Goal: Transaction & Acquisition: Purchase product/service

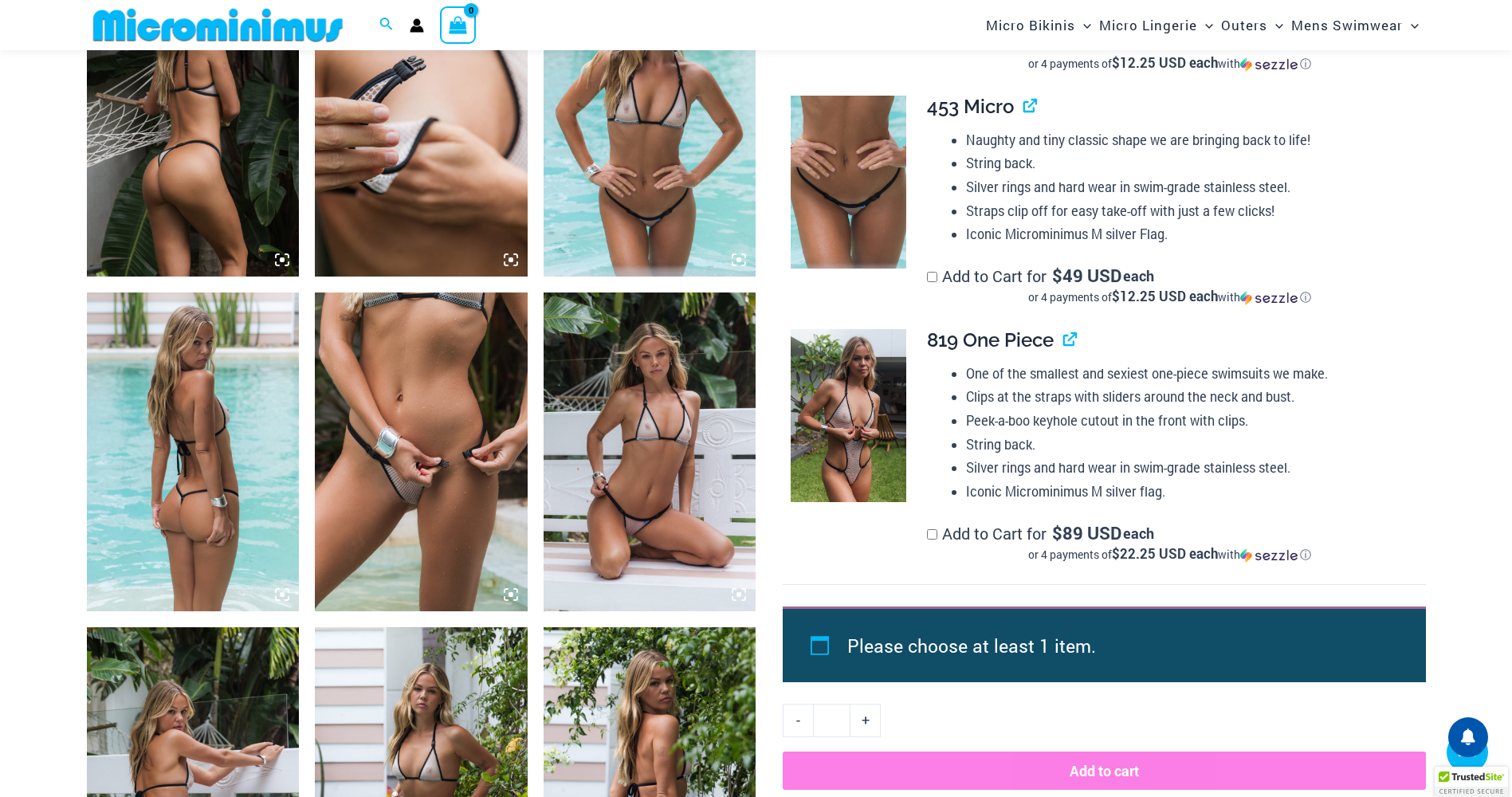
scroll to position [1259, 0]
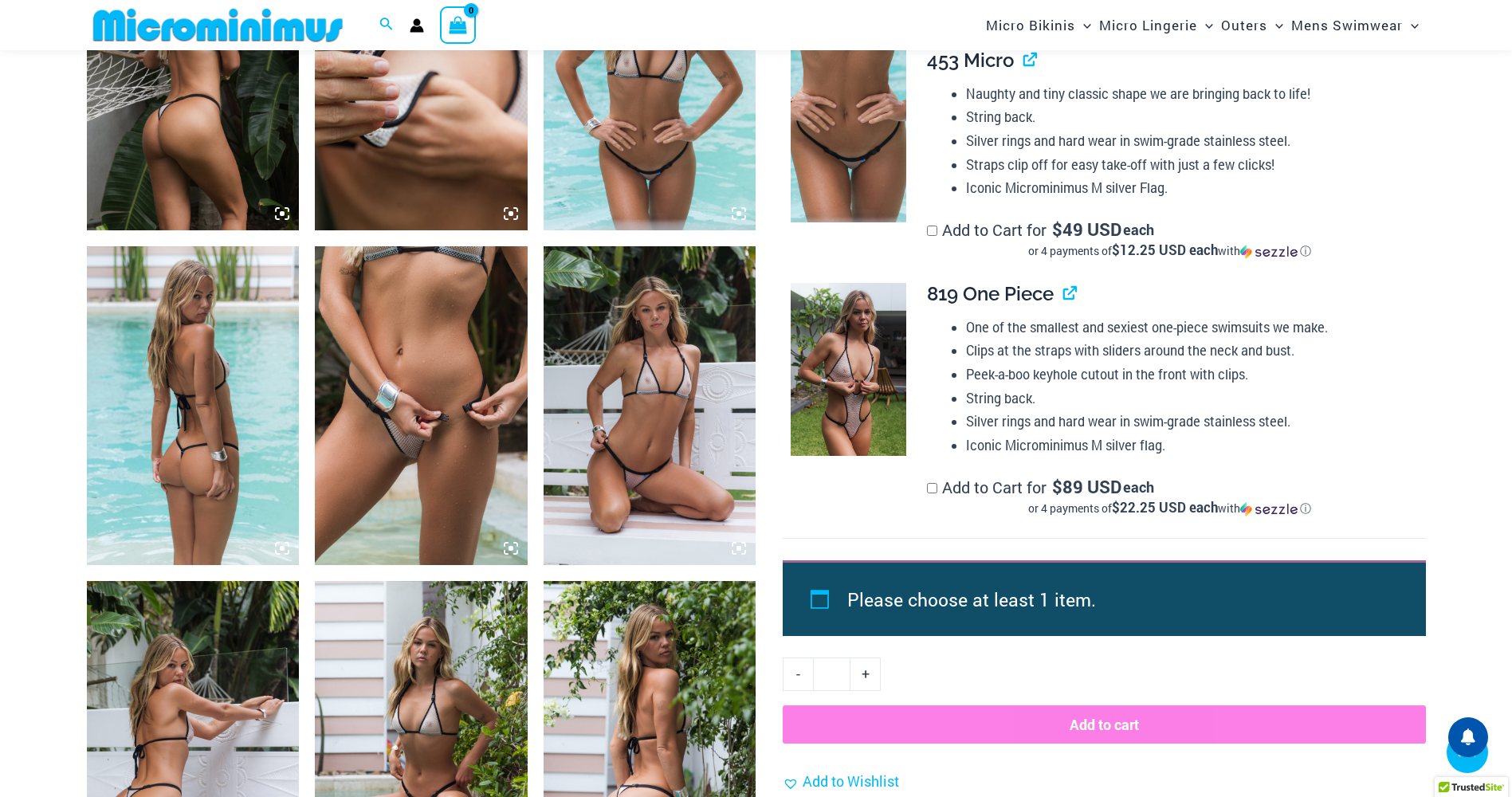
click at [212, 121] on img at bounding box center [193, 71] width 213 height 318
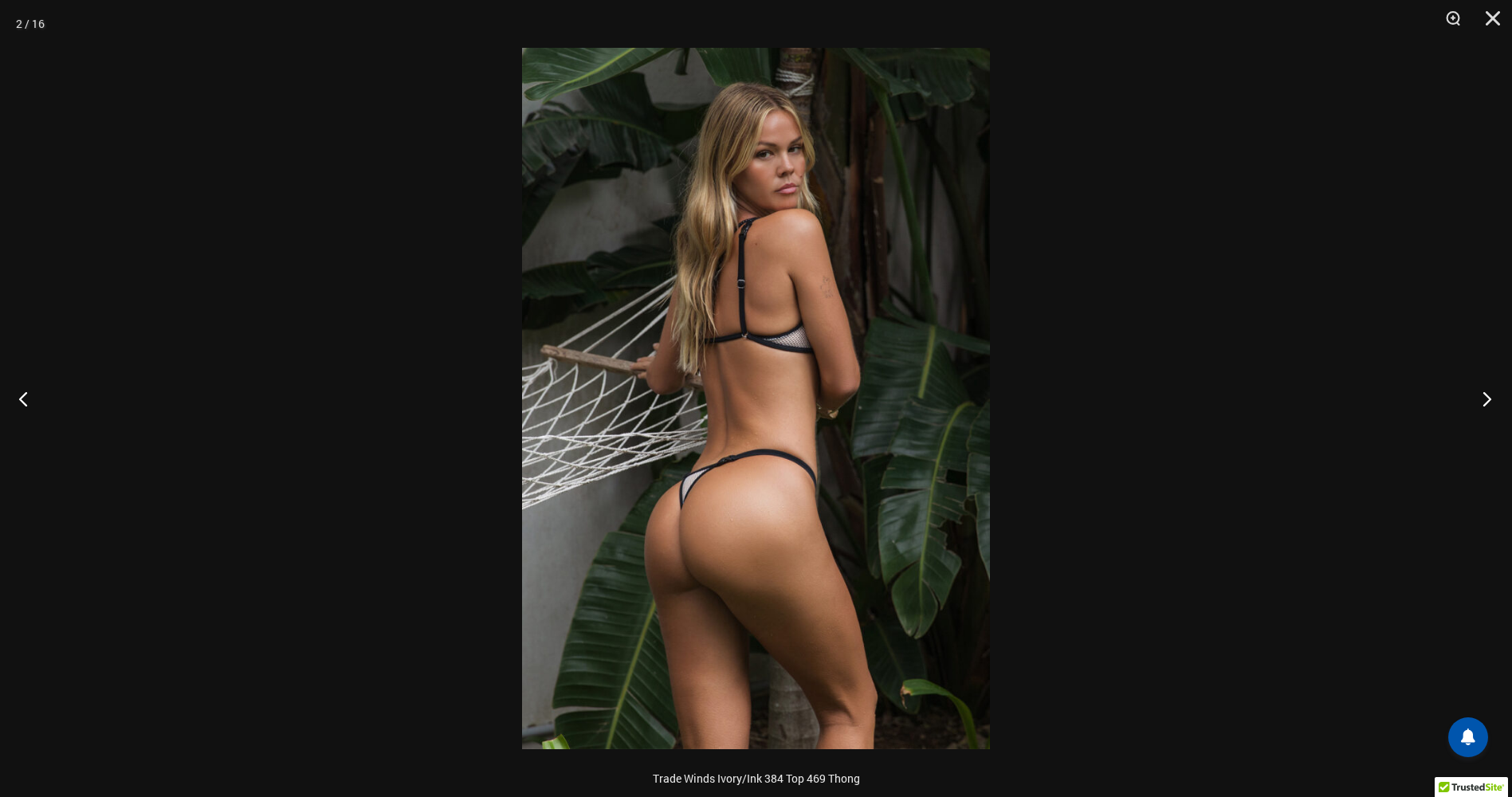
click at [1486, 400] on button "Next" at bounding box center [1481, 398] width 59 height 80
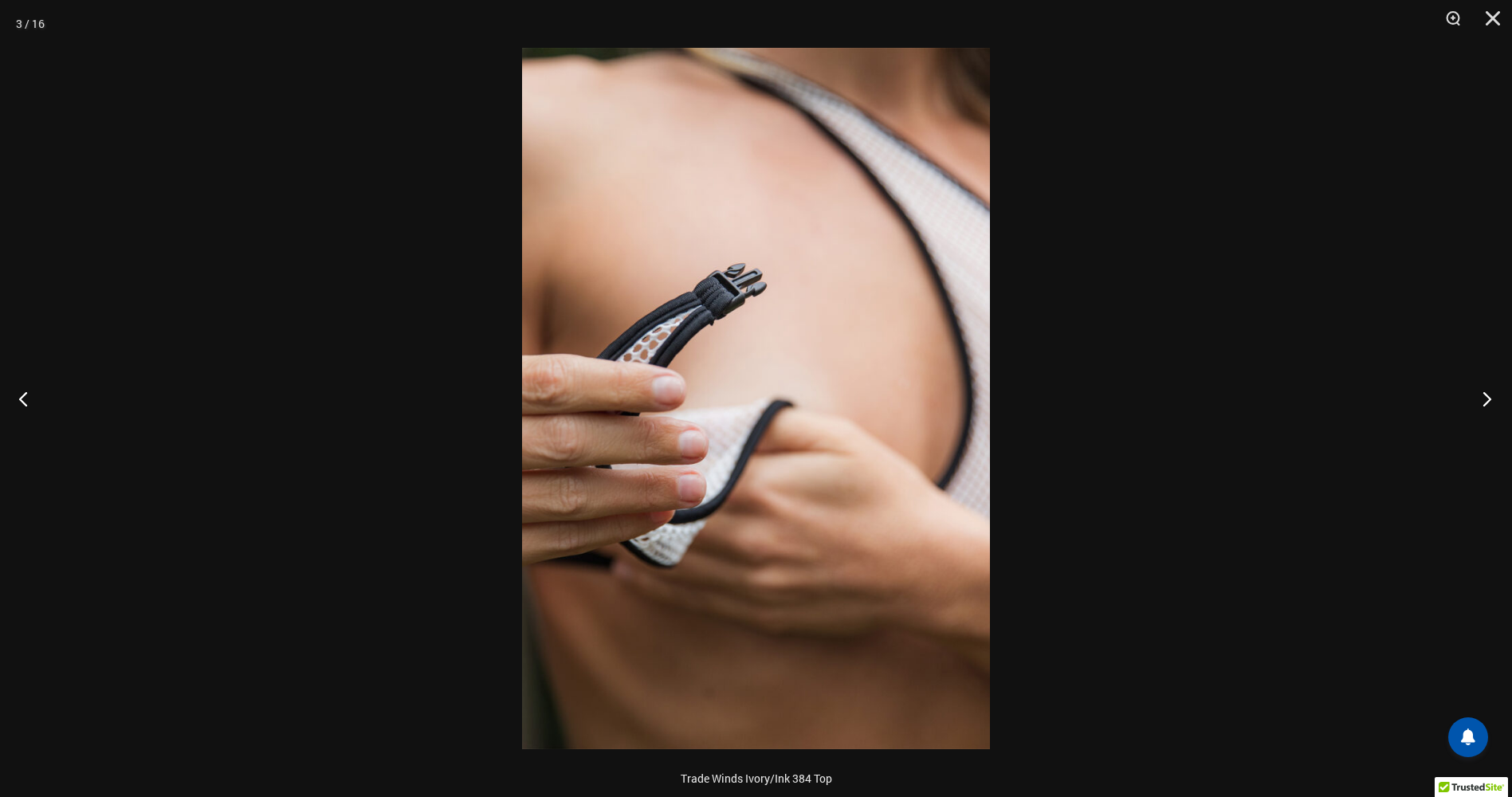
click at [1486, 398] on button "Next" at bounding box center [1481, 398] width 59 height 80
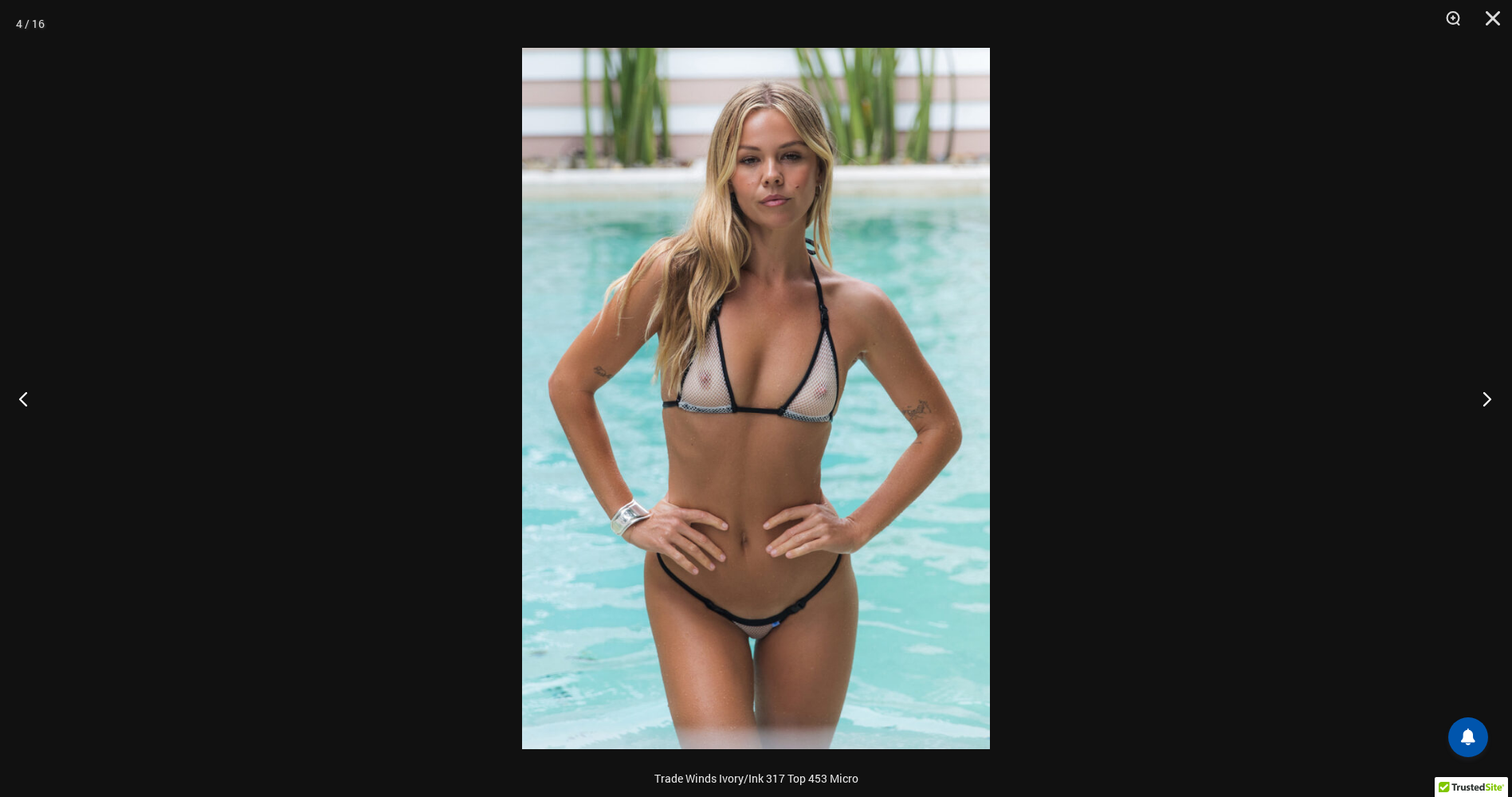
click at [1480, 391] on button "Next" at bounding box center [1481, 398] width 59 height 80
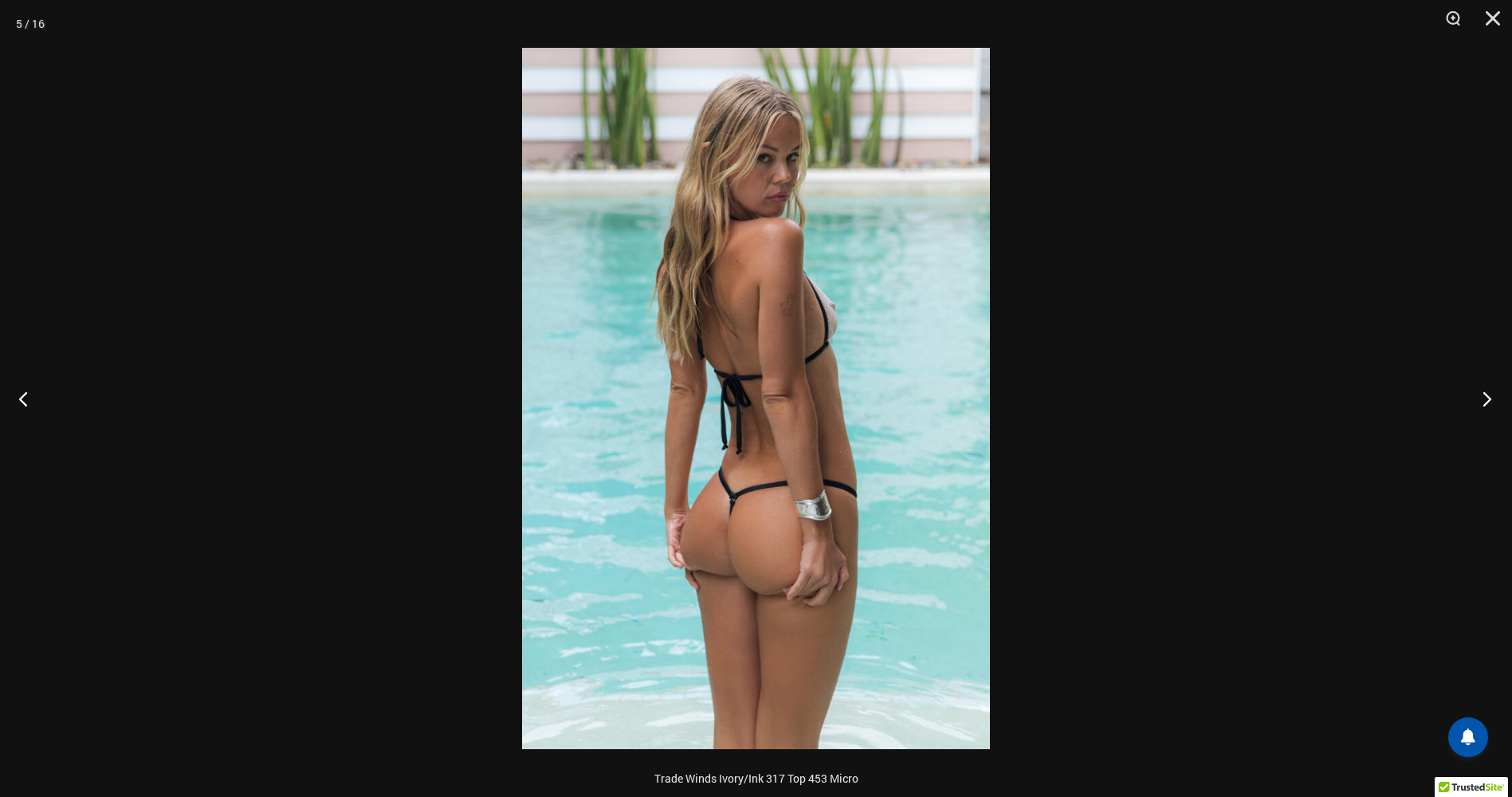
click at [1476, 387] on button "Next" at bounding box center [1481, 398] width 59 height 80
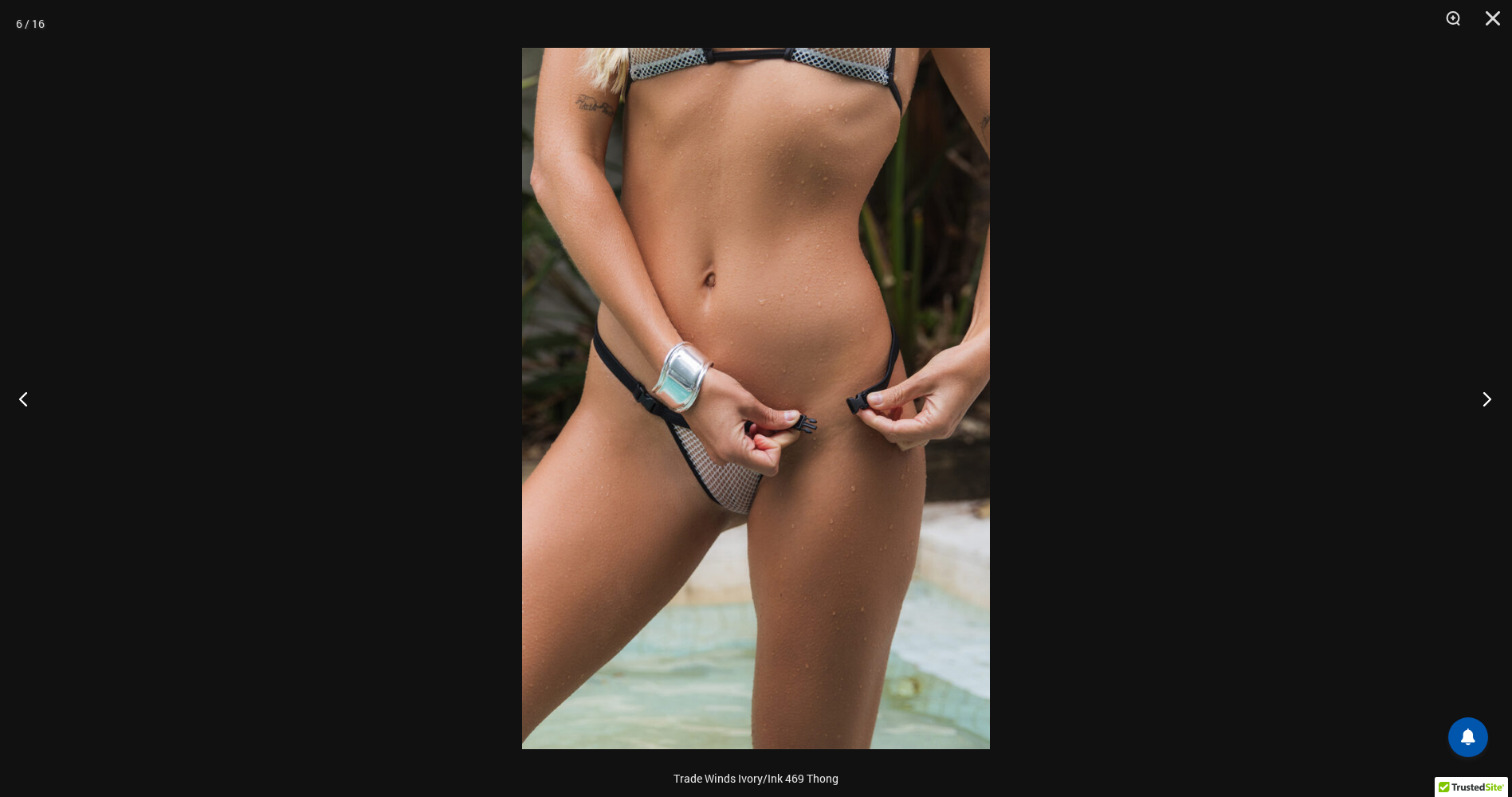
click at [1485, 396] on button "Next" at bounding box center [1481, 398] width 59 height 80
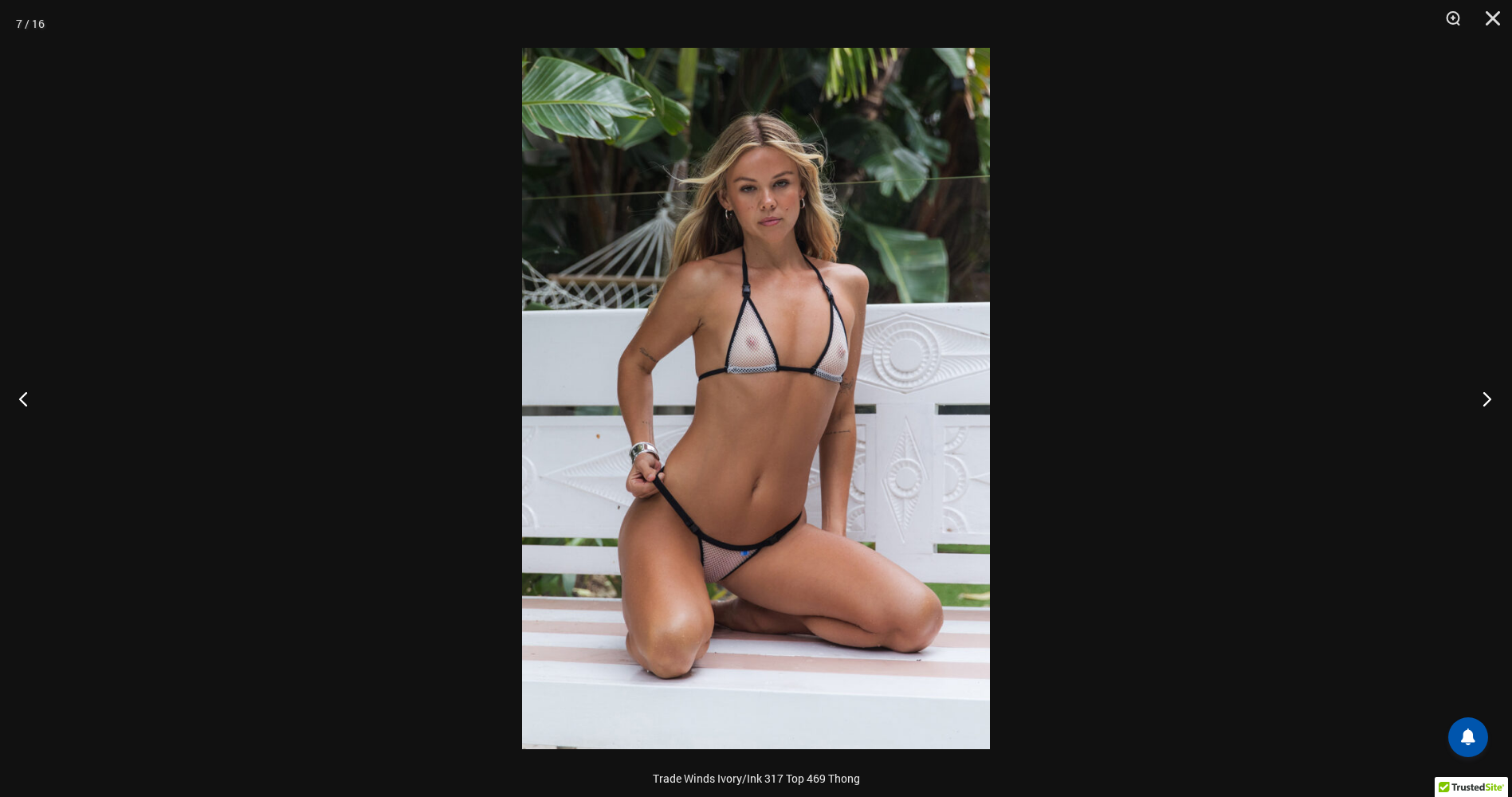
click at [1491, 396] on button "Next" at bounding box center [1481, 398] width 59 height 80
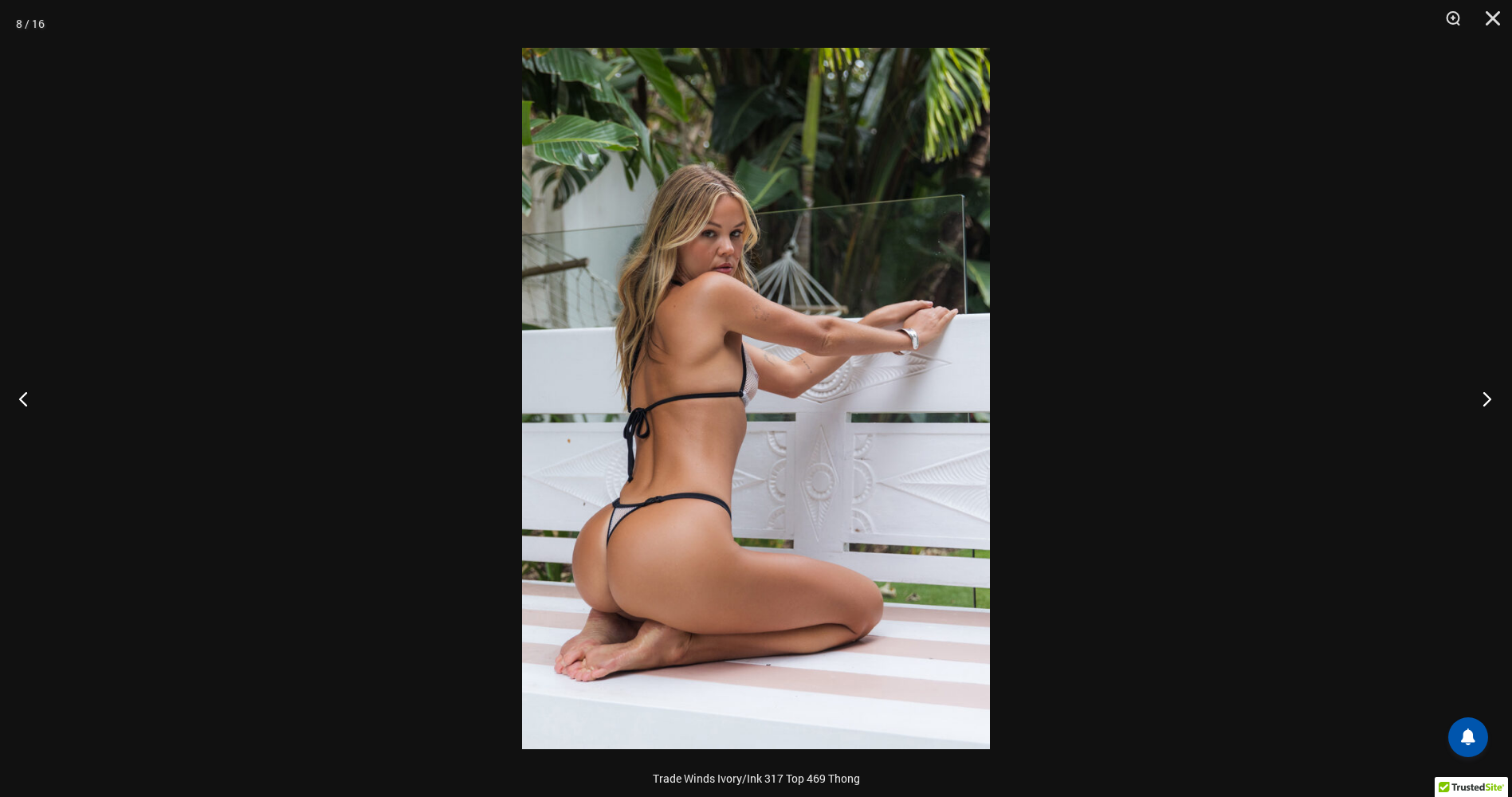
click at [1491, 396] on button "Next" at bounding box center [1481, 398] width 59 height 80
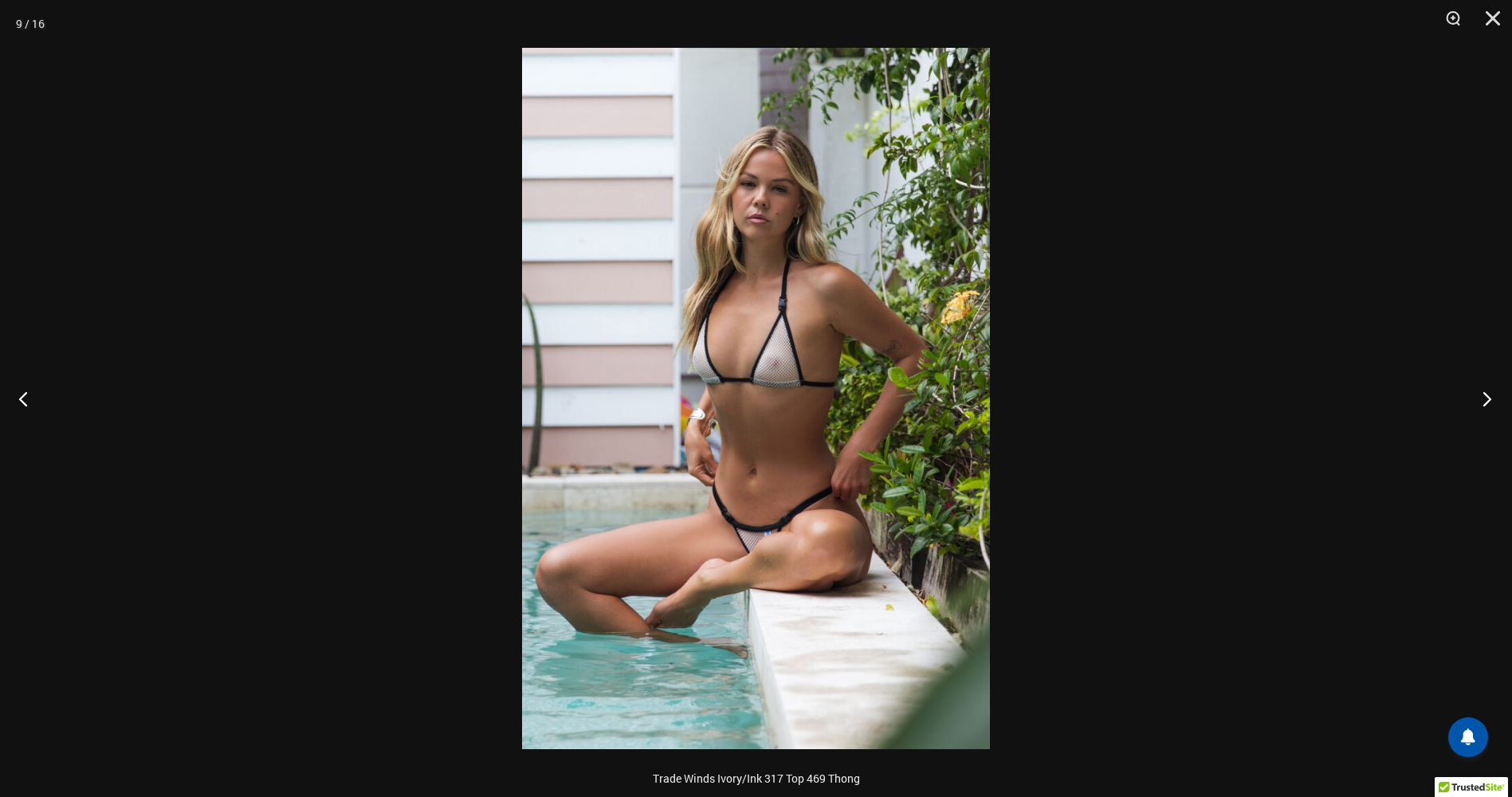
click at [1491, 396] on button "Next" at bounding box center [1481, 398] width 59 height 80
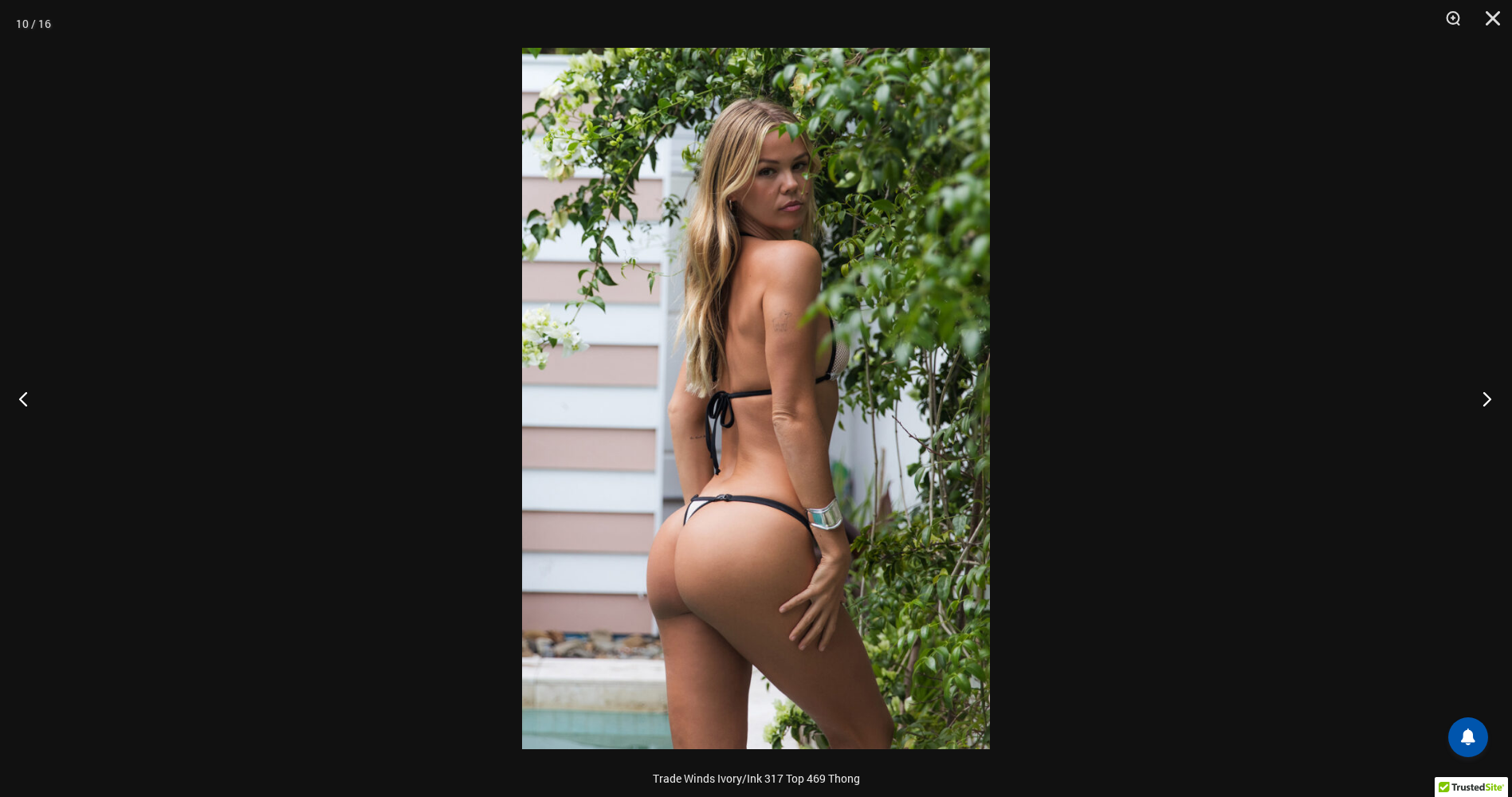
click at [1491, 396] on button "Next" at bounding box center [1481, 398] width 59 height 80
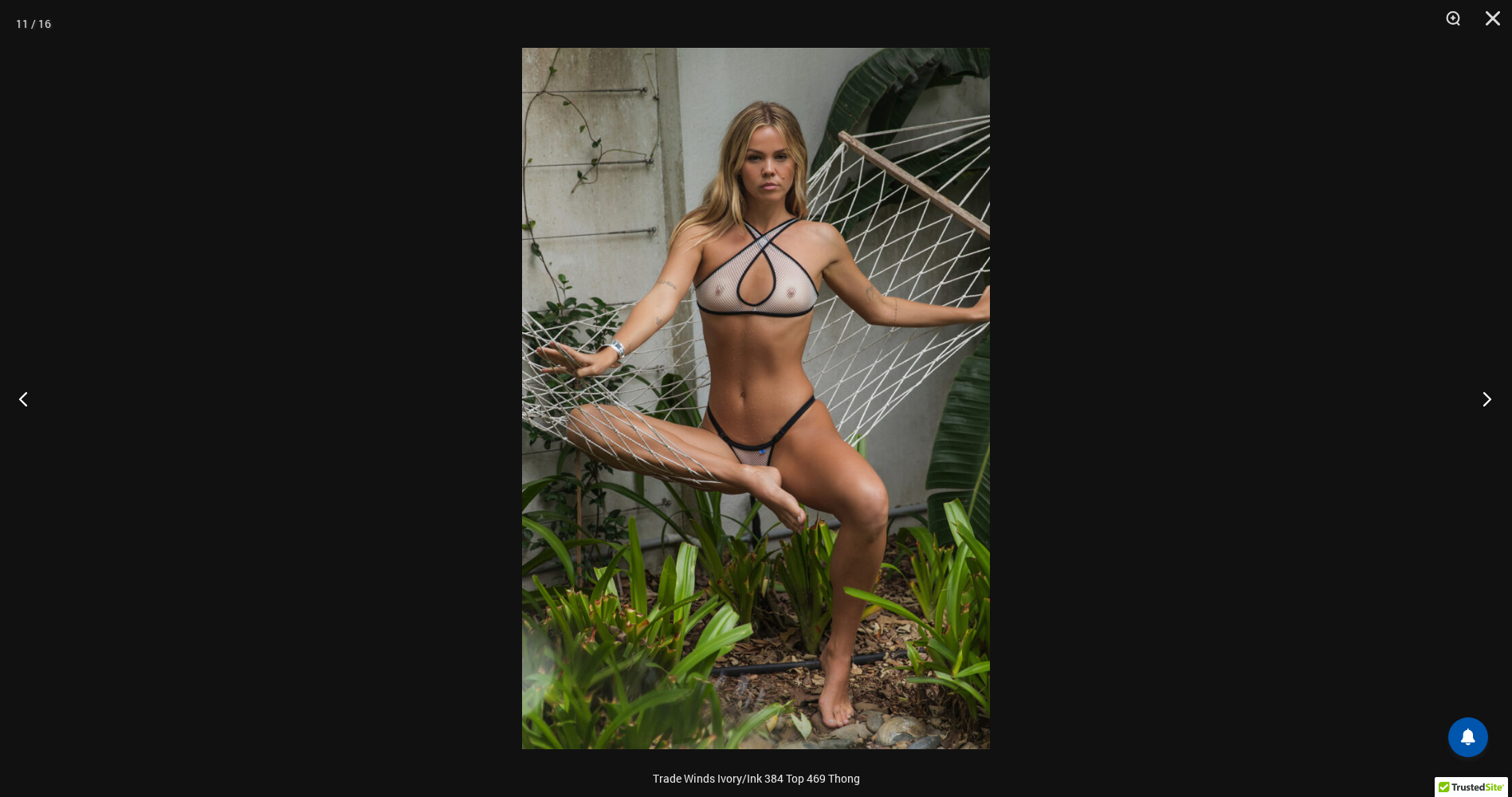
click at [1488, 399] on button "Next" at bounding box center [1481, 398] width 59 height 80
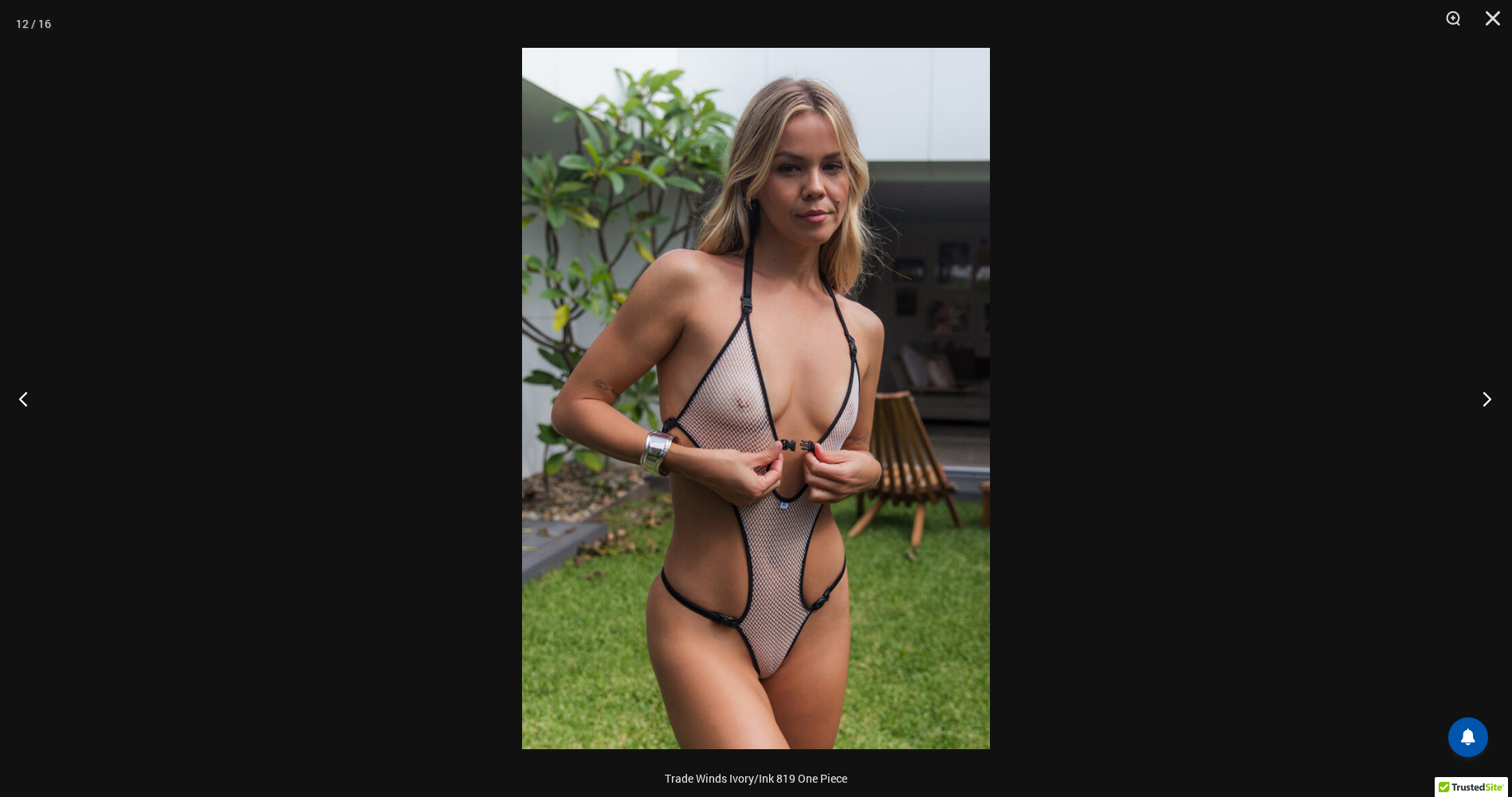
click at [1488, 393] on button "Next" at bounding box center [1481, 398] width 59 height 80
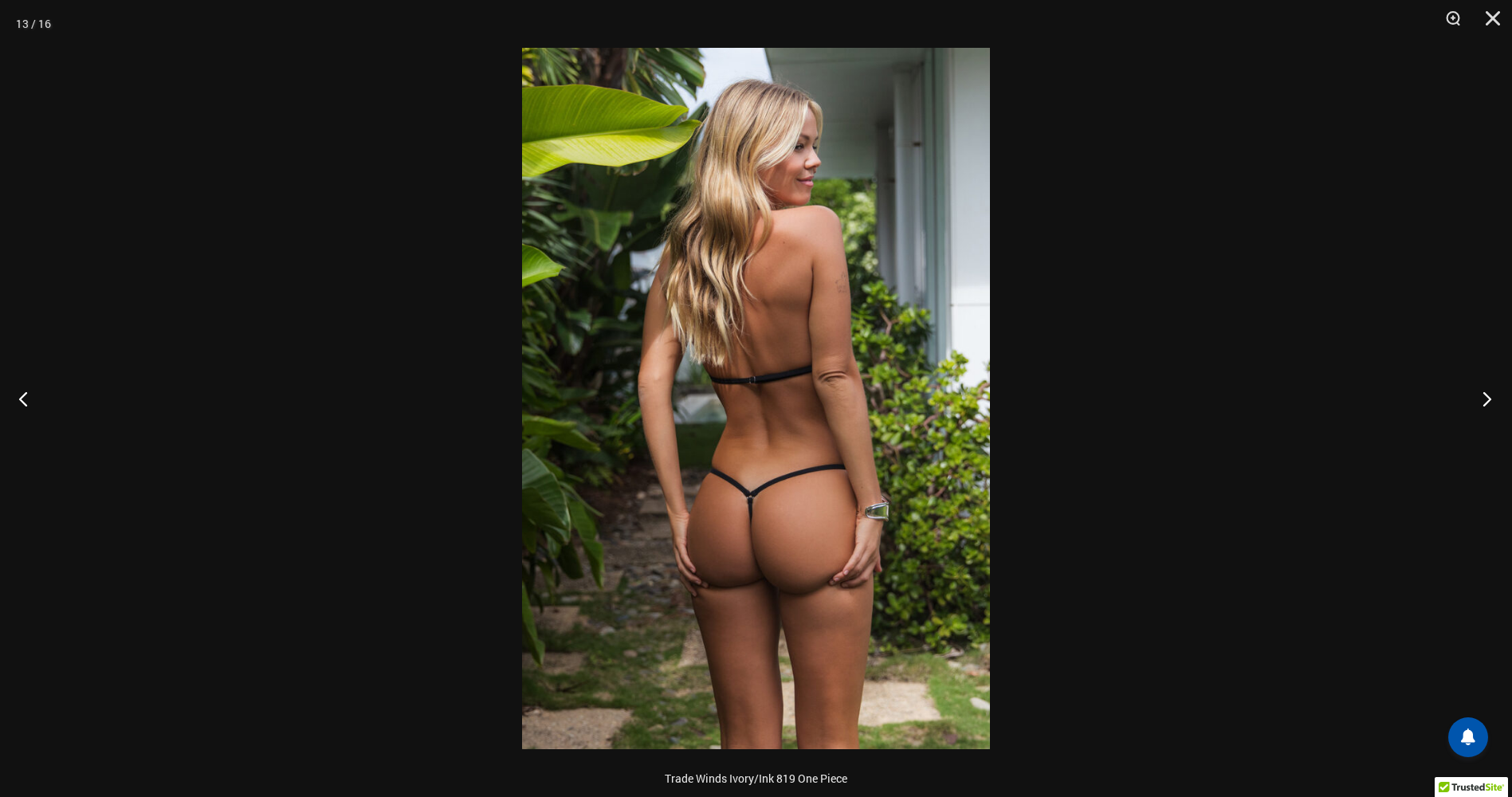
click at [1481, 393] on button "Next" at bounding box center [1481, 398] width 59 height 80
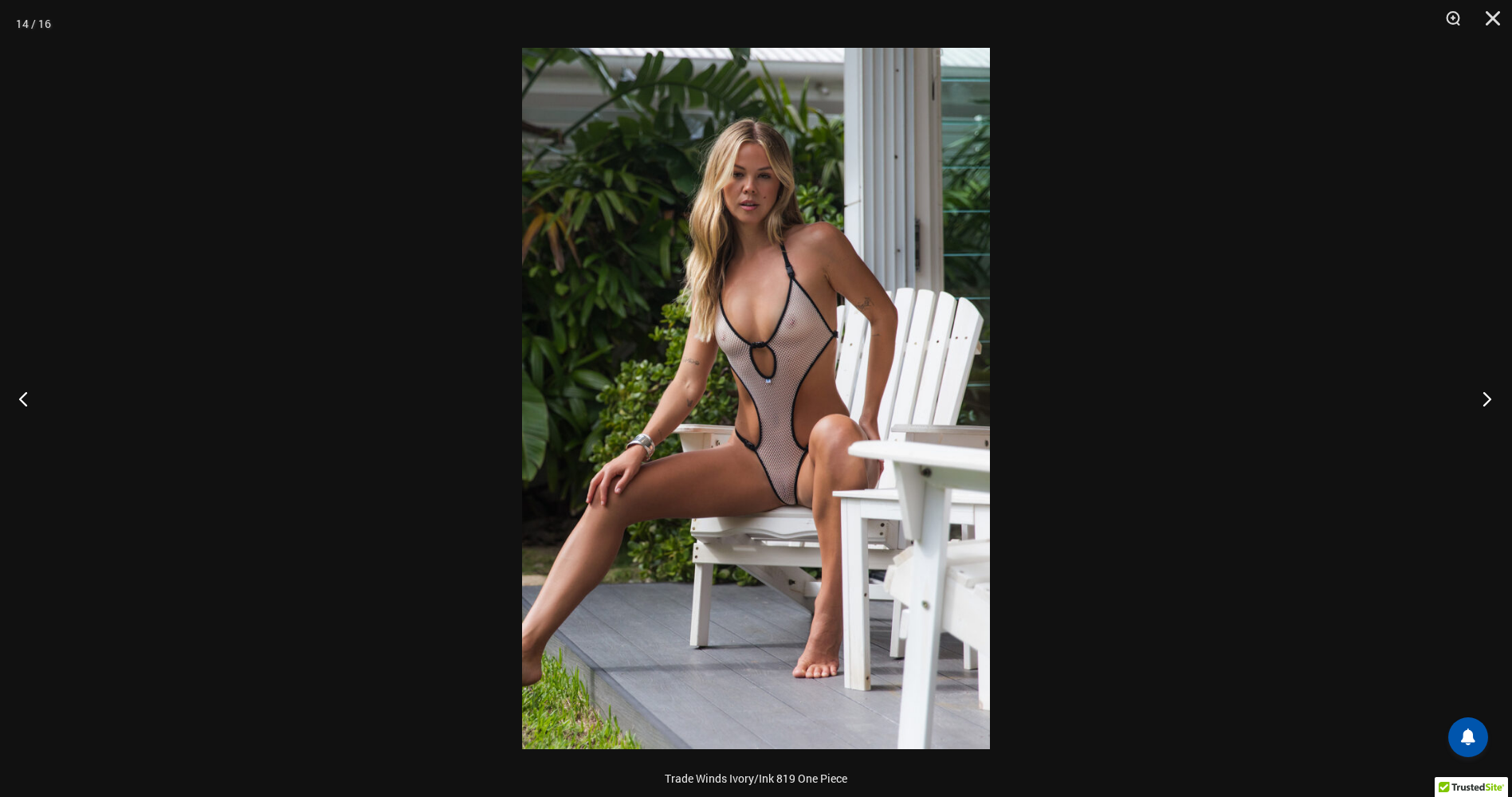
click at [1476, 394] on button "Next" at bounding box center [1481, 398] width 59 height 80
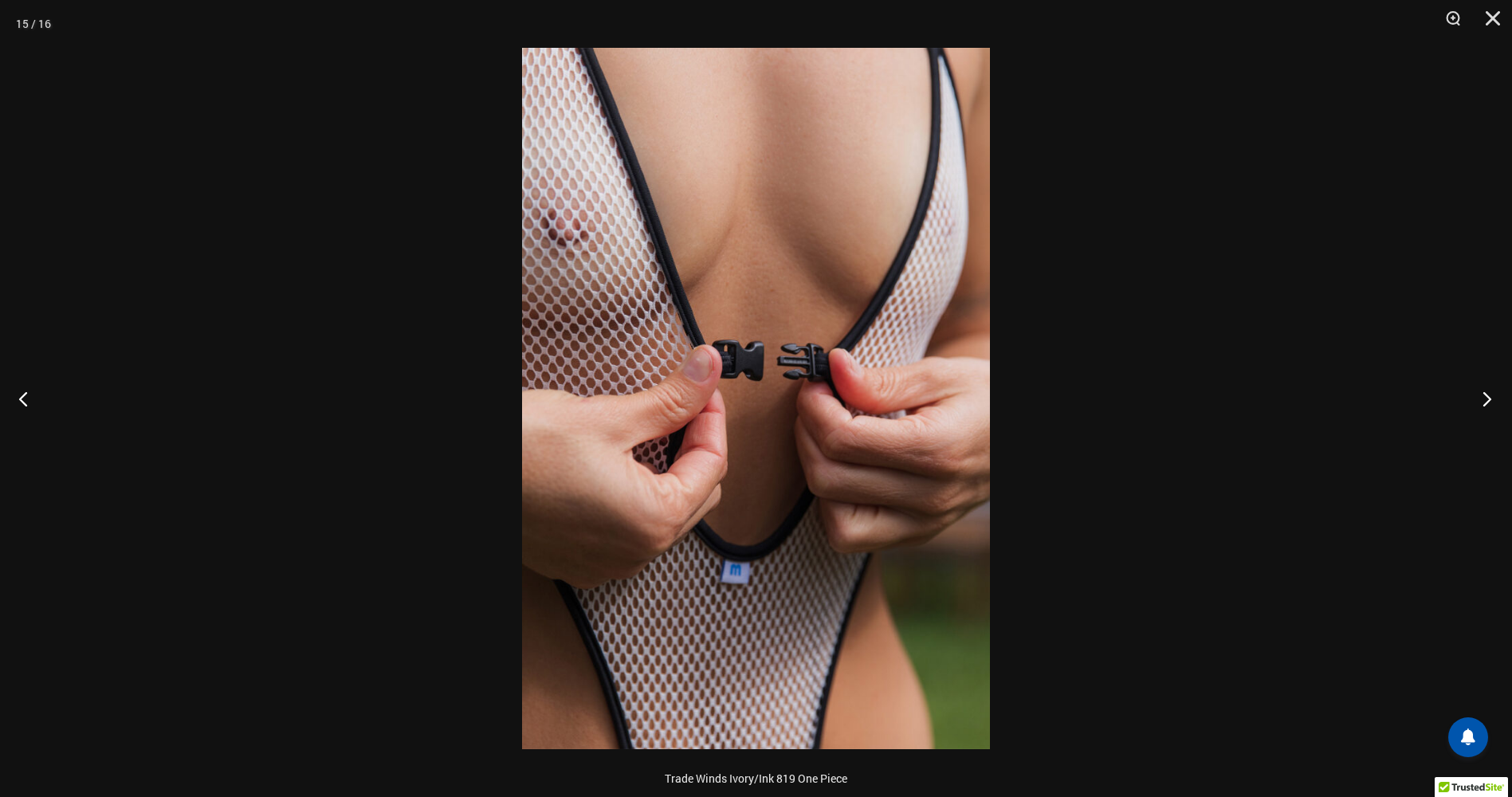
click at [1486, 391] on button "Next" at bounding box center [1481, 398] width 59 height 80
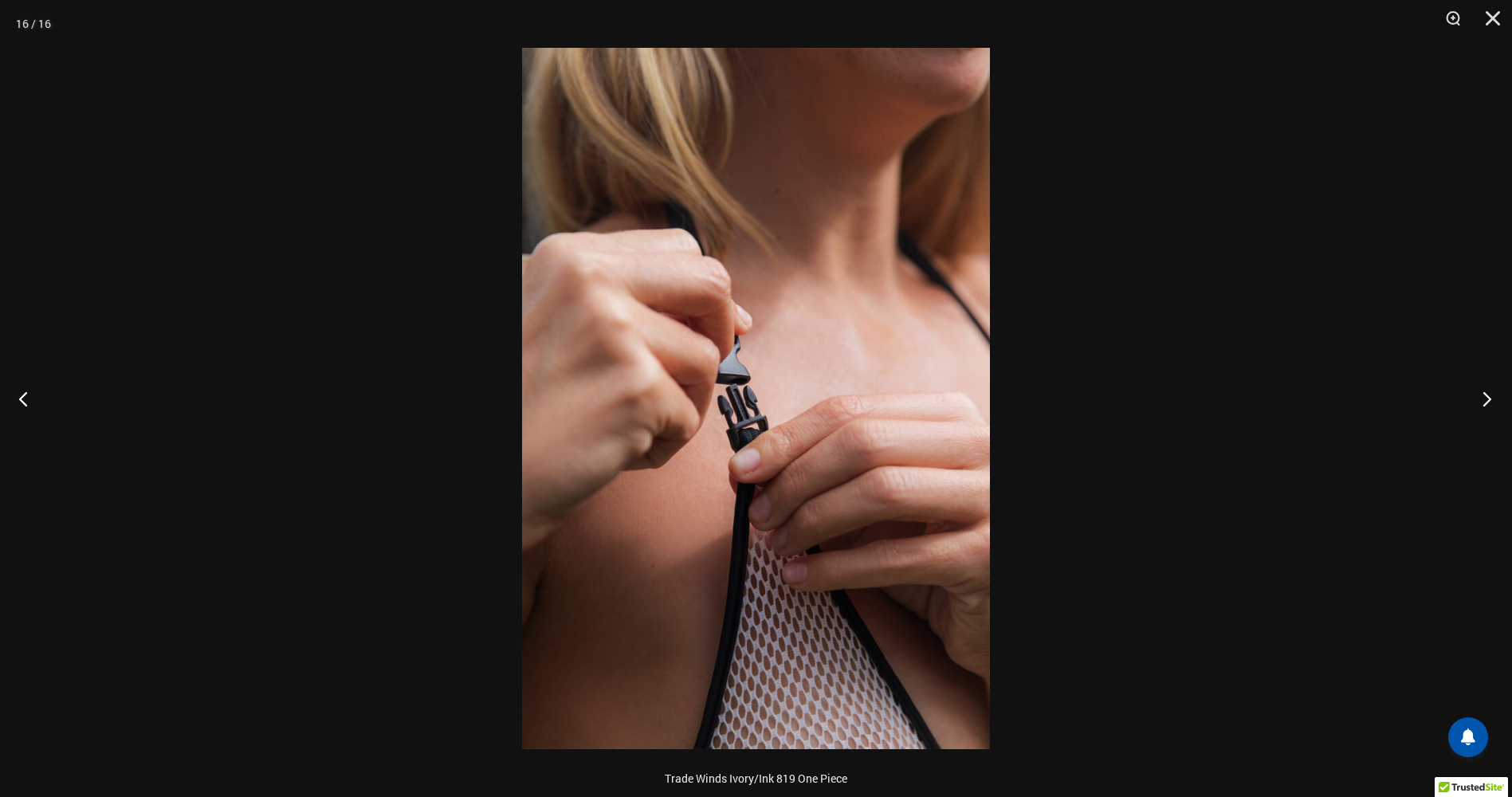
click at [1468, 390] on button "Next" at bounding box center [1481, 398] width 59 height 80
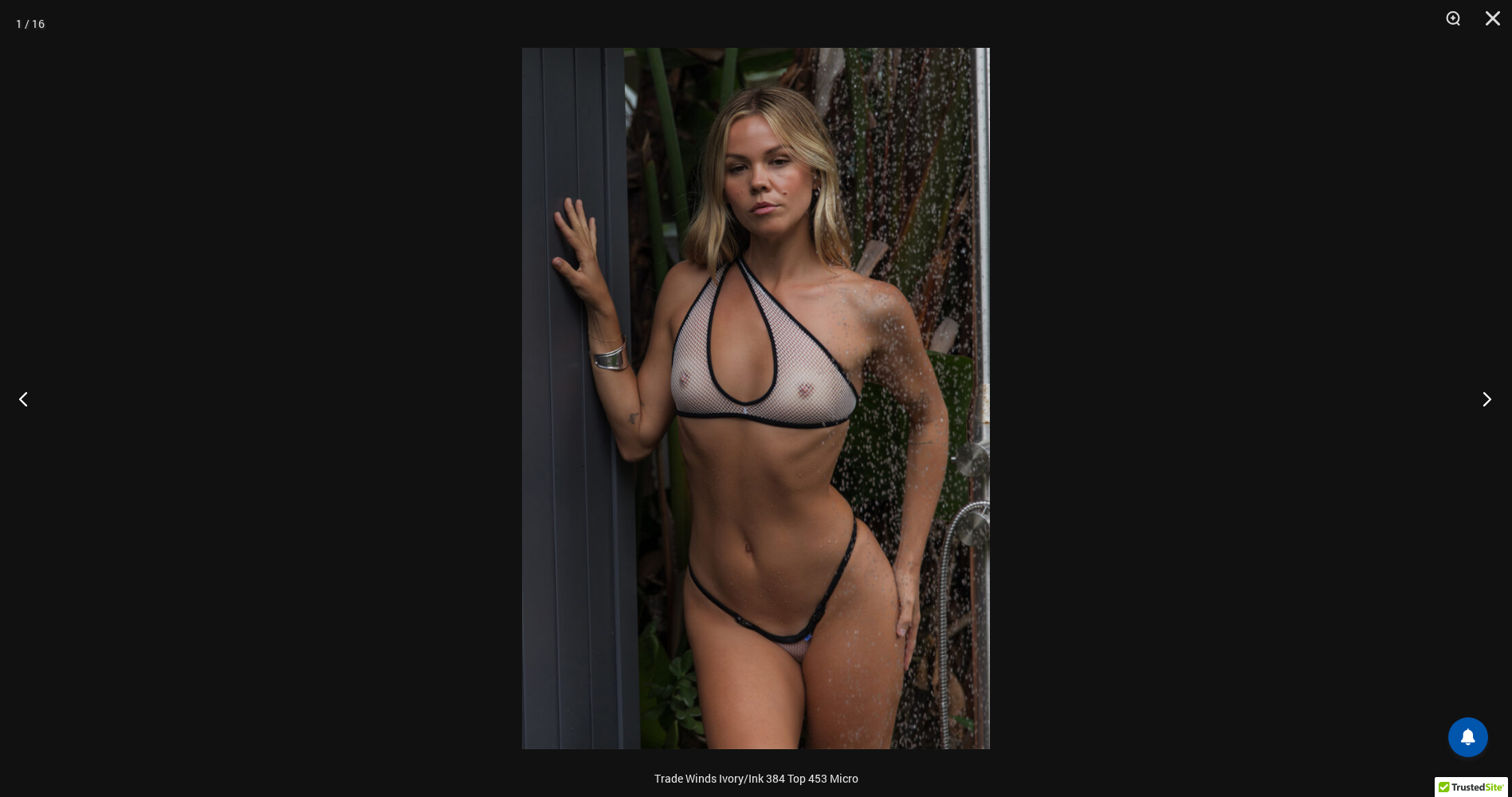
click at [1472, 392] on button "Next" at bounding box center [1481, 398] width 59 height 80
